Goal: Navigation & Orientation: Find specific page/section

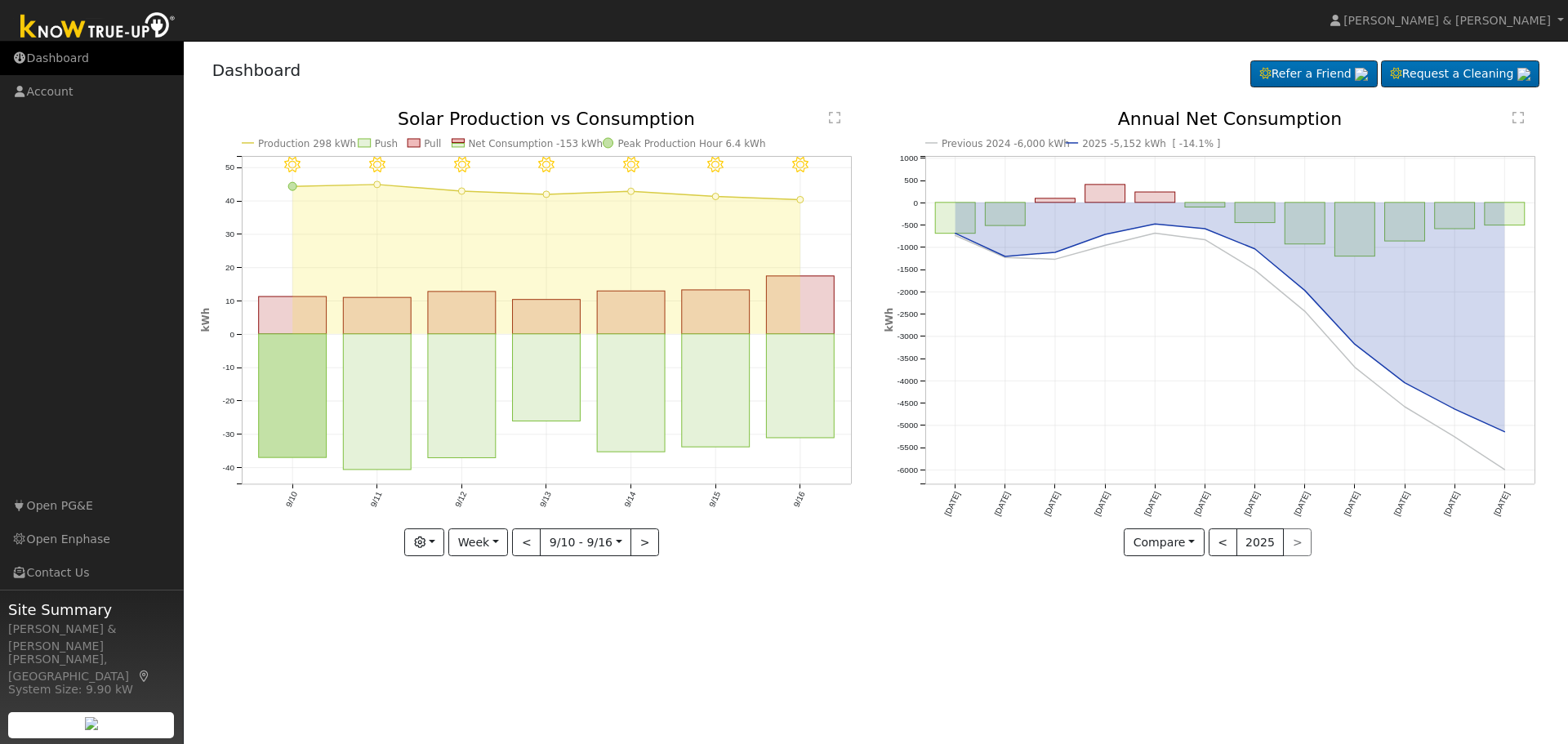
drag, startPoint x: 0, startPoint y: 0, endPoint x: 56, endPoint y: 59, distance: 81.3
click at [56, 59] on link "Dashboard" at bounding box center [91, 58] width 183 height 33
